Goal: Transaction & Acquisition: Purchase product/service

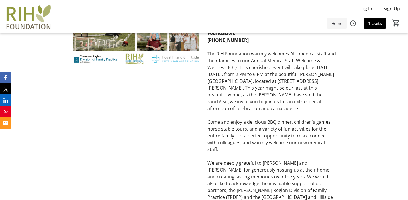
scroll to position [315, 0]
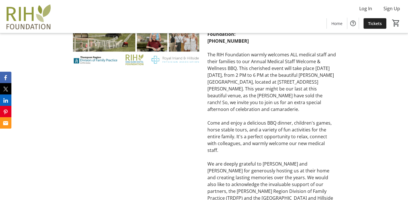
click at [371, 22] on span "Tickets" at bounding box center [375, 23] width 14 height 6
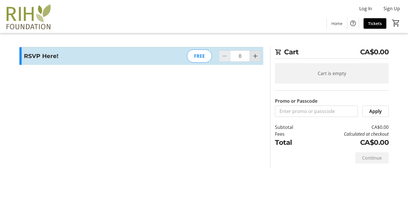
click at [259, 56] on span "Increment by one" at bounding box center [255, 56] width 11 height 11
type input "2"
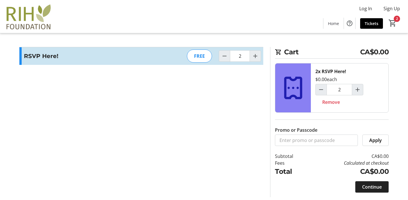
click at [379, 189] on span "Continue" at bounding box center [372, 187] width 20 height 7
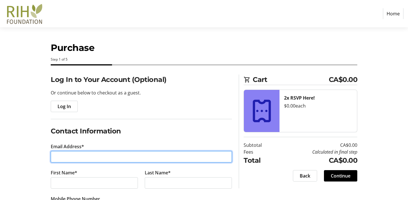
click at [180, 154] on input "Email Address*" at bounding box center [141, 156] width 181 height 11
type input "[EMAIL_ADDRESS][DOMAIN_NAME]"
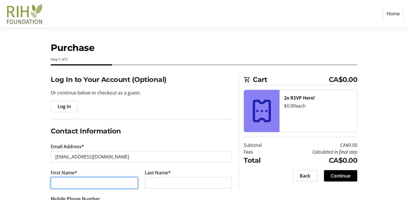
type input "[PERSON_NAME]"
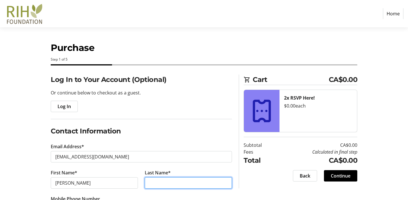
type input "Afford"
type input "[PHONE_NUMBER]"
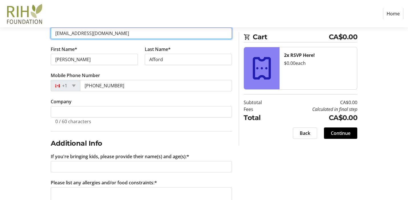
scroll to position [143, 0]
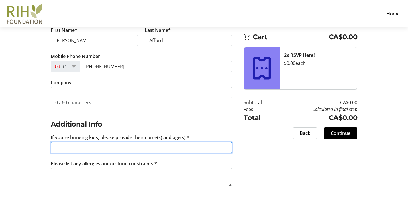
click at [133, 150] on input "If you're bringing kids, please provide their name(s) and age(s):*" at bounding box center [141, 147] width 181 height 11
type input "n/a"
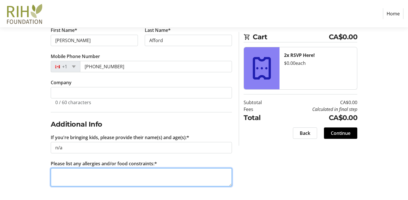
click at [98, 178] on textarea "Please list any allergies and/or food constraints:*" at bounding box center [141, 177] width 181 height 18
type textarea "vegetarian x1"
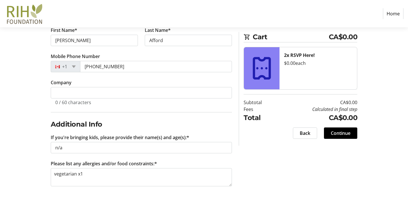
drag, startPoint x: 343, startPoint y: 132, endPoint x: 373, endPoint y: 89, distance: 53.3
click at [374, 89] on div "Log In to Your Account (Optional) Or continue below to checkout as a guest. Log…" at bounding box center [204, 66] width 376 height 268
click at [343, 133] on span "Continue" at bounding box center [340, 133] width 20 height 7
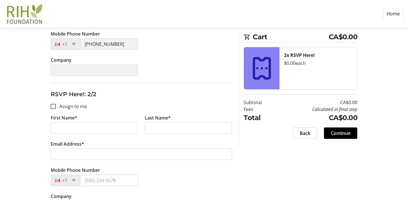
scroll to position [156, 0]
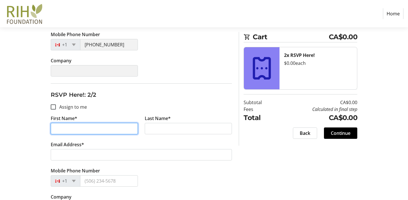
click at [107, 130] on input "First Name*" at bounding box center [94, 128] width 87 height 11
type input "[PERSON_NAME]"
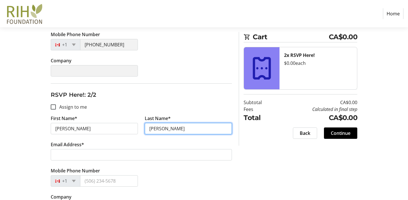
type input "[PERSON_NAME]"
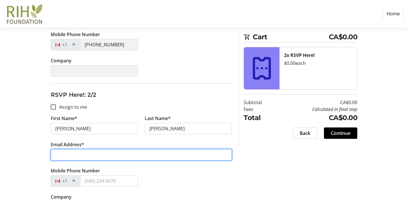
click at [59, 151] on input "Email Address*" at bounding box center [141, 154] width 181 height 11
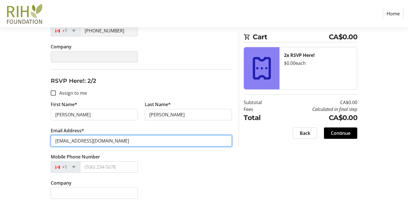
scroll to position [176, 0]
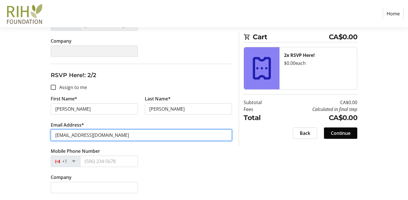
type input "[EMAIL_ADDRESS][DOMAIN_NAME]"
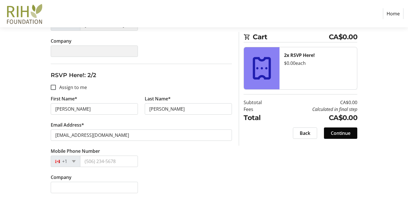
click at [342, 133] on span "Continue" at bounding box center [340, 133] width 20 height 7
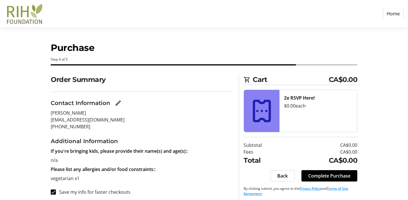
scroll to position [3, 0]
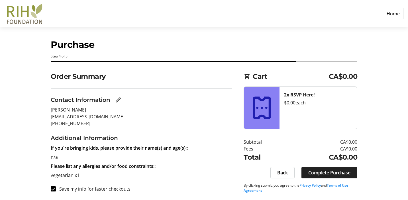
click at [331, 172] on span "Complete Purchase" at bounding box center [329, 172] width 42 height 7
